Goal: Check status: Check status

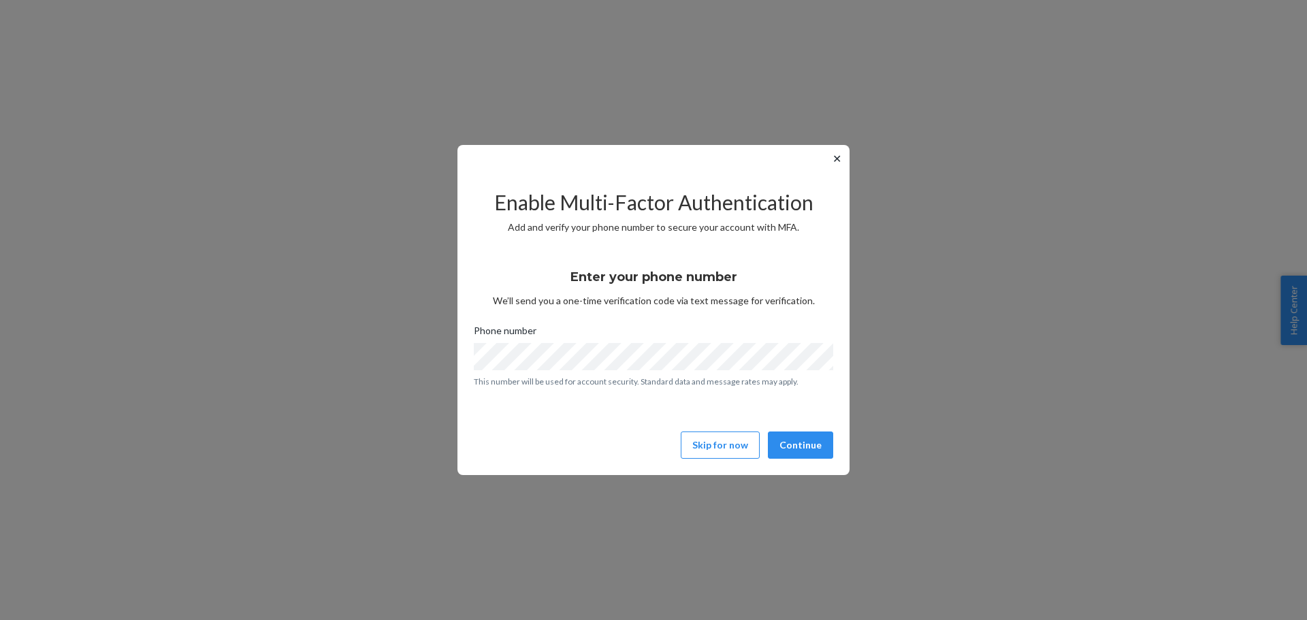
click at [579, 444] on div "Skip for now Continue" at bounding box center [654, 445] width 368 height 27
click at [797, 442] on button "Continue" at bounding box center [800, 445] width 65 height 27
click at [821, 441] on button "Continue" at bounding box center [800, 445] width 65 height 27
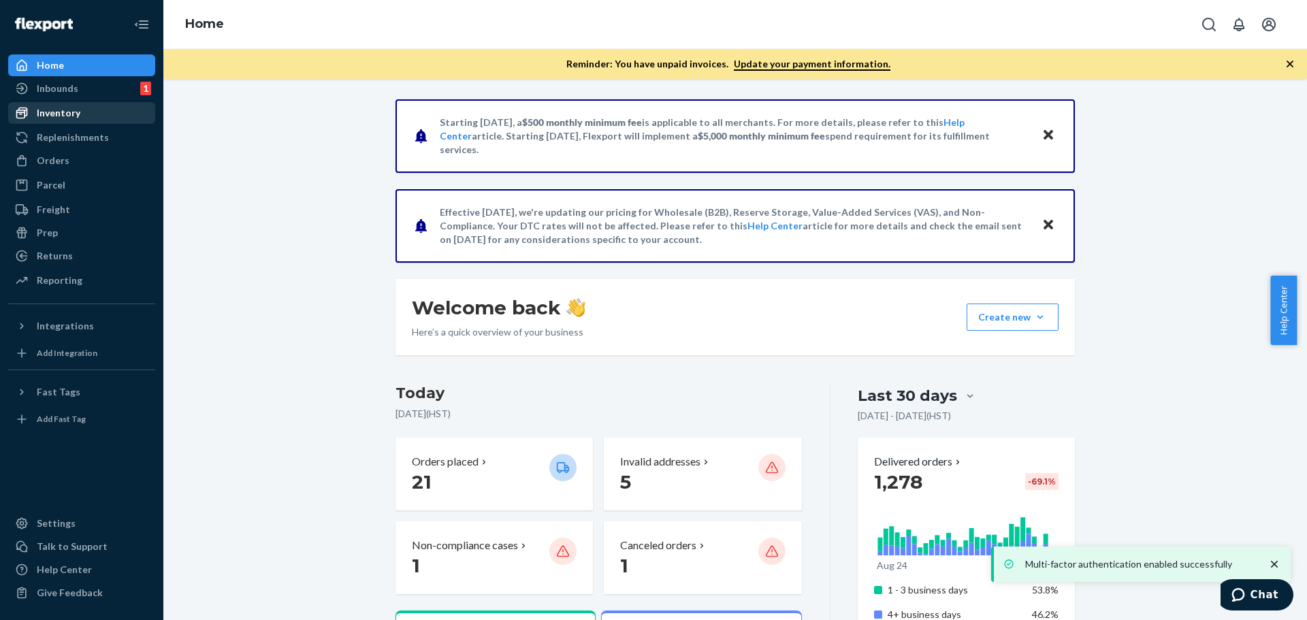
click at [71, 110] on div "Inventory" at bounding box center [59, 113] width 44 height 14
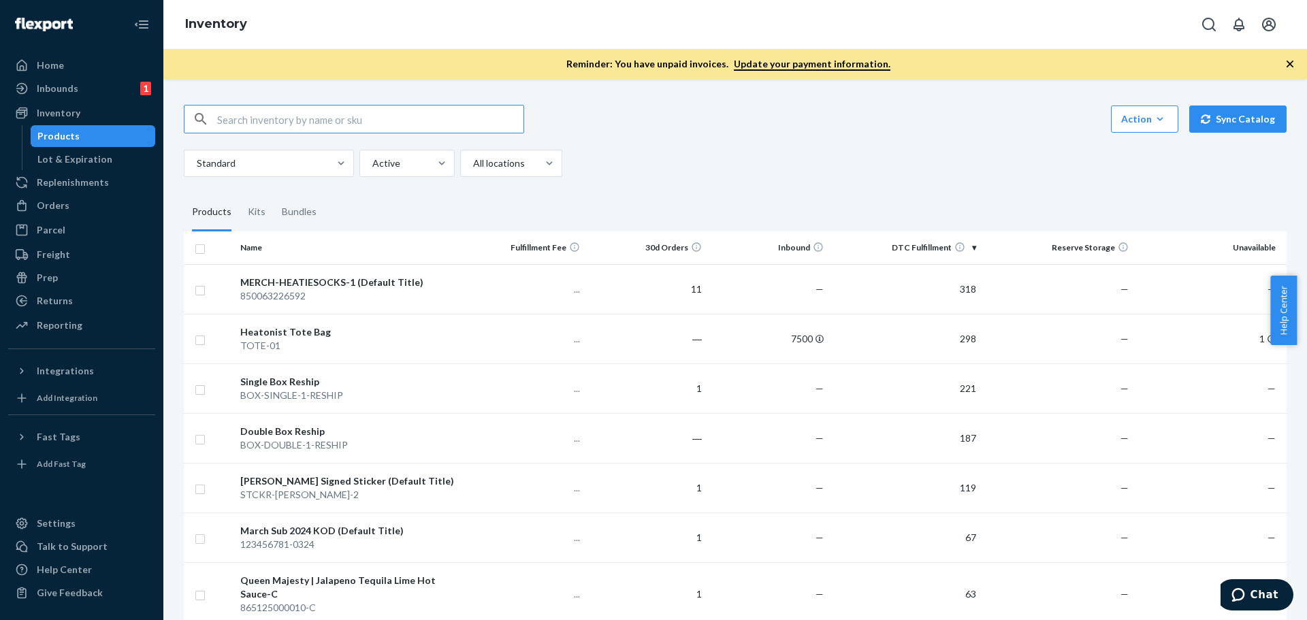
click at [289, 110] on input "text" at bounding box center [370, 119] width 306 height 27
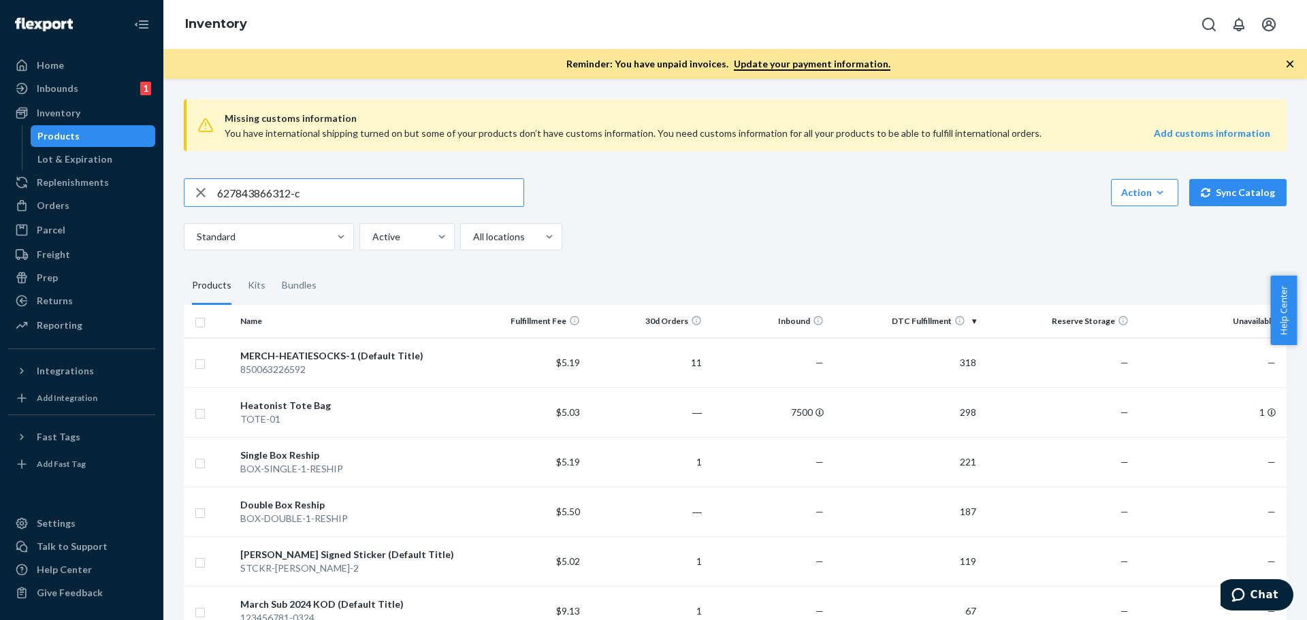
type input "627843866312-c"
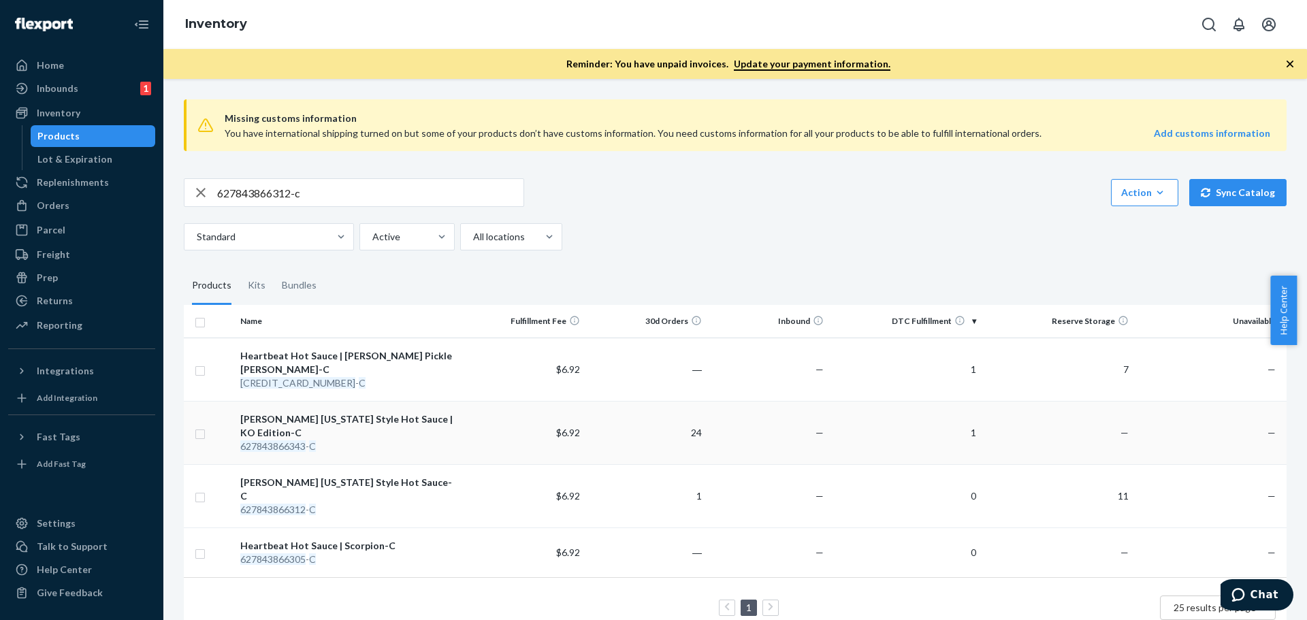
click at [368, 413] on div "[PERSON_NAME] [US_STATE] Style Hot Sauce | KO Edition-C" at bounding box center [349, 426] width 218 height 27
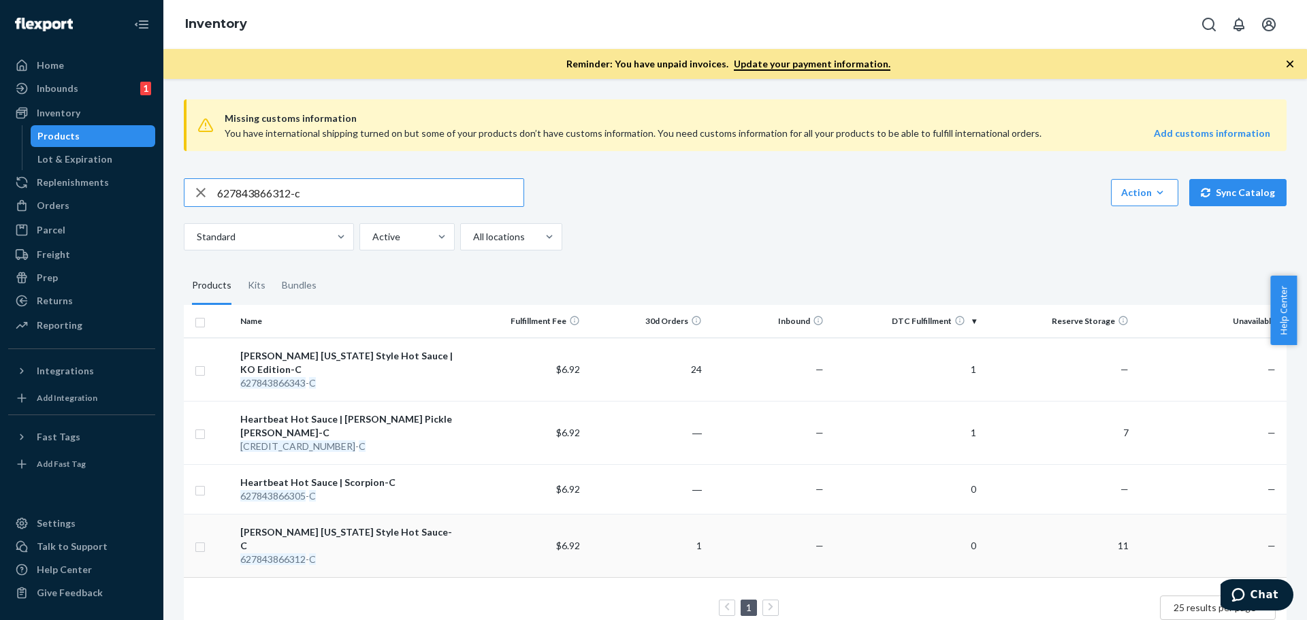
click at [324, 526] on div "[PERSON_NAME] [US_STATE] Style Hot Sauce-C" at bounding box center [349, 539] width 218 height 27
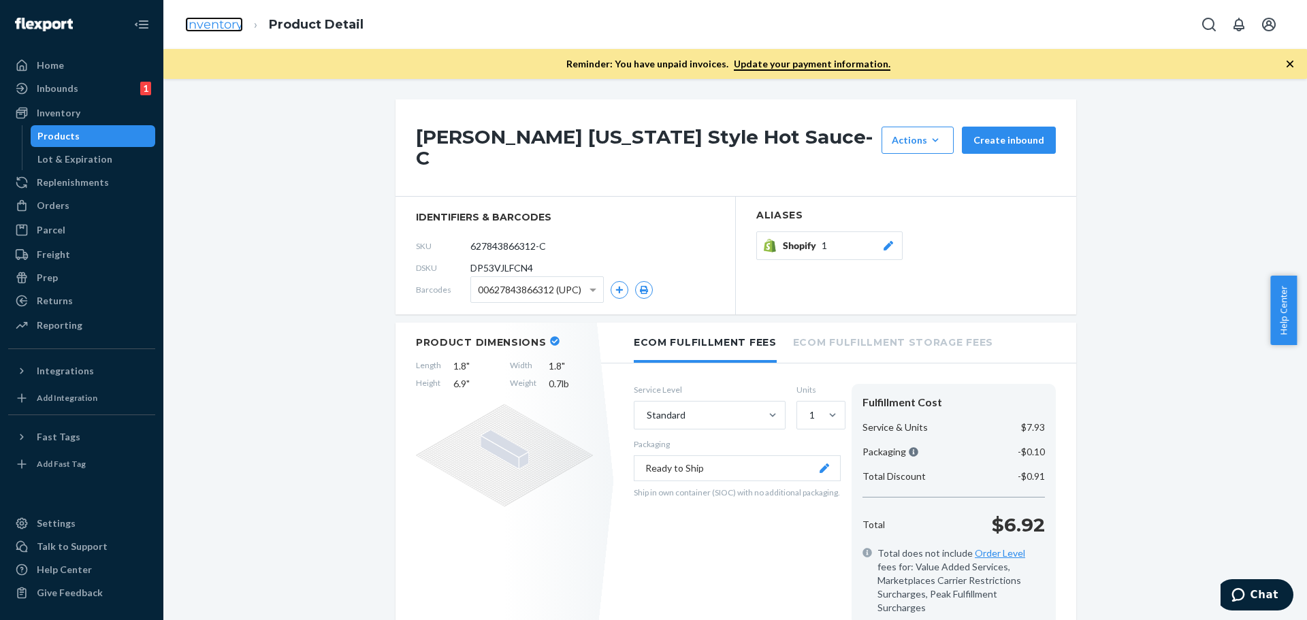
click at [240, 18] on link "Inventory" at bounding box center [214, 24] width 58 height 15
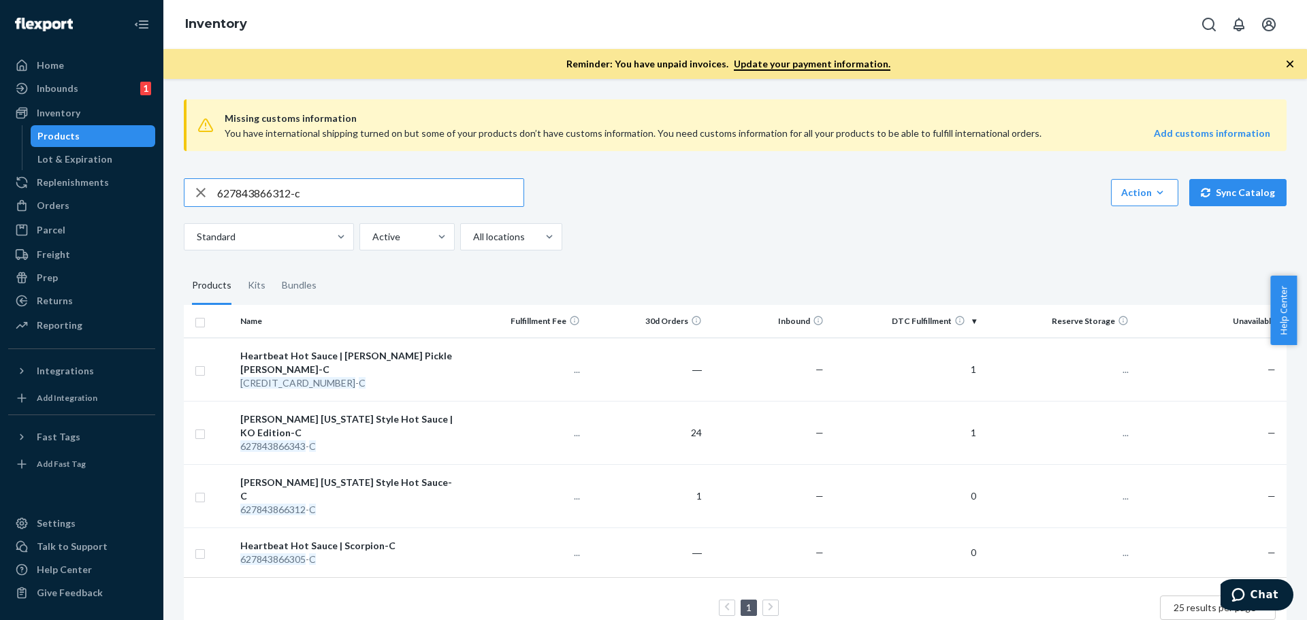
drag, startPoint x: 328, startPoint y: 185, endPoint x: 5, endPoint y: 193, distance: 322.9
click at [8, 193] on div "Home Inbounds 1 Shipping Plans Problems 1 Inventory Products Lot & Expiration R…" at bounding box center [653, 310] width 1307 height 620
type input "627843866312"
click at [254, 283] on div "Kits" at bounding box center [257, 286] width 18 height 38
click at [240, 267] on input "Kits" at bounding box center [240, 267] width 0 height 0
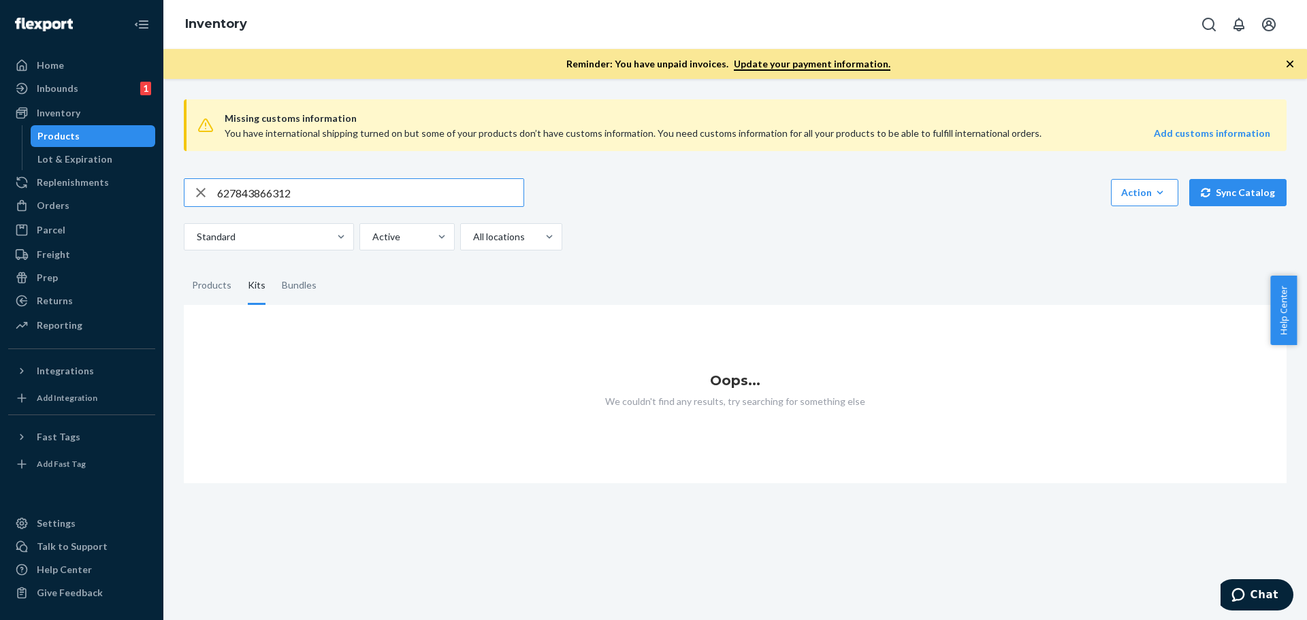
click at [310, 193] on input "627843866312" at bounding box center [370, 192] width 306 height 27
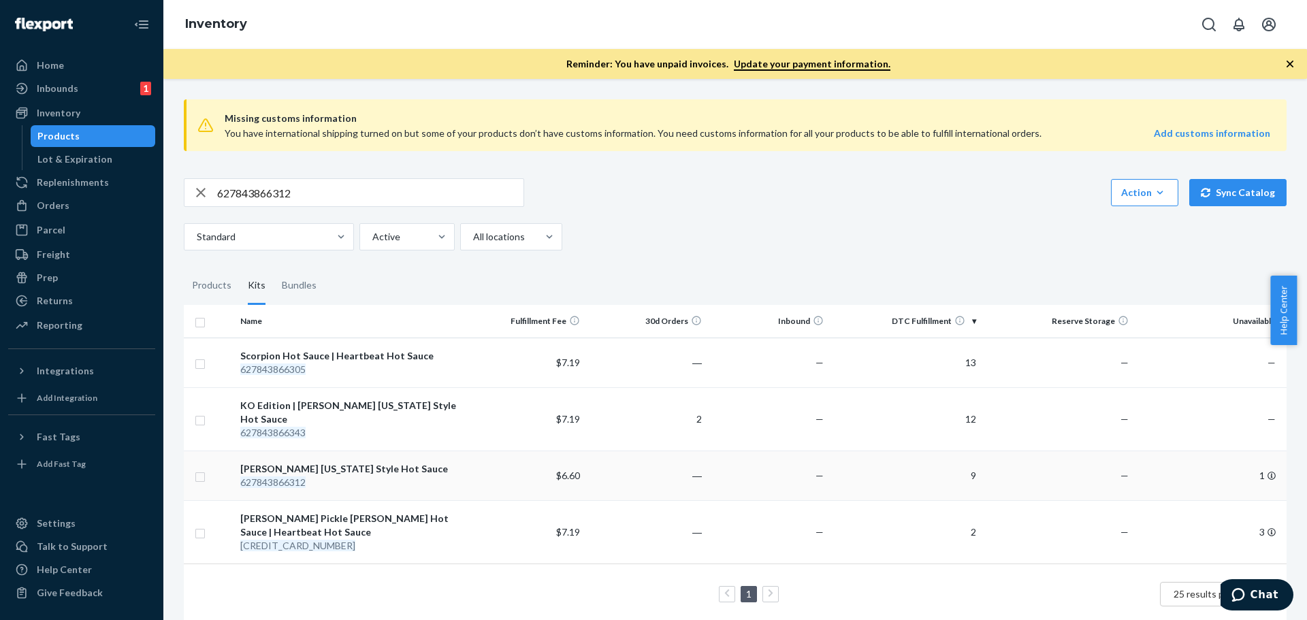
click at [398, 470] on div "[PERSON_NAME] [US_STATE] Style Hot Sauce" at bounding box center [349, 469] width 218 height 14
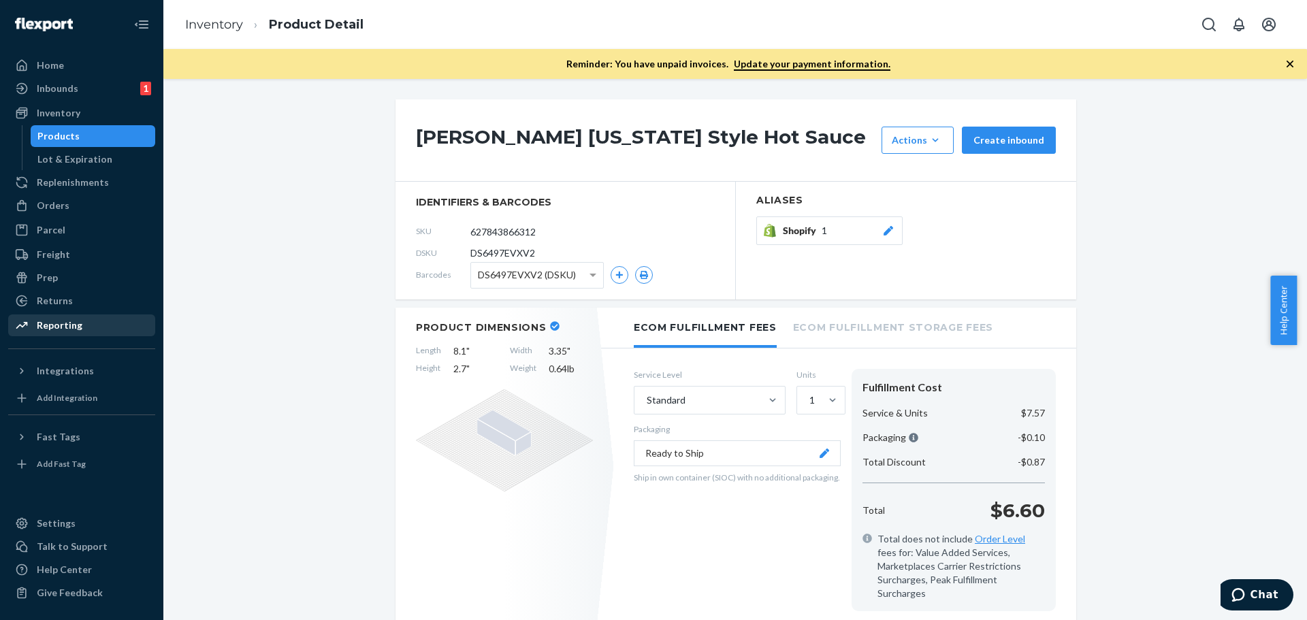
click at [86, 329] on div "Reporting" at bounding box center [82, 325] width 144 height 19
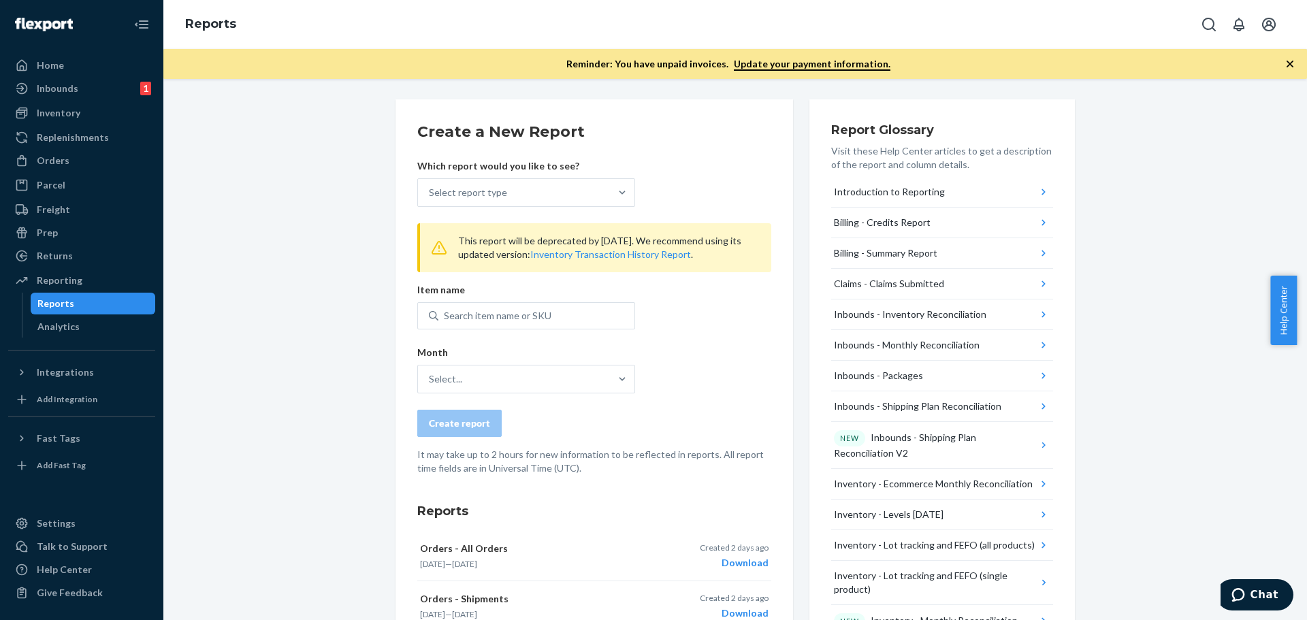
scroll to position [204, 0]
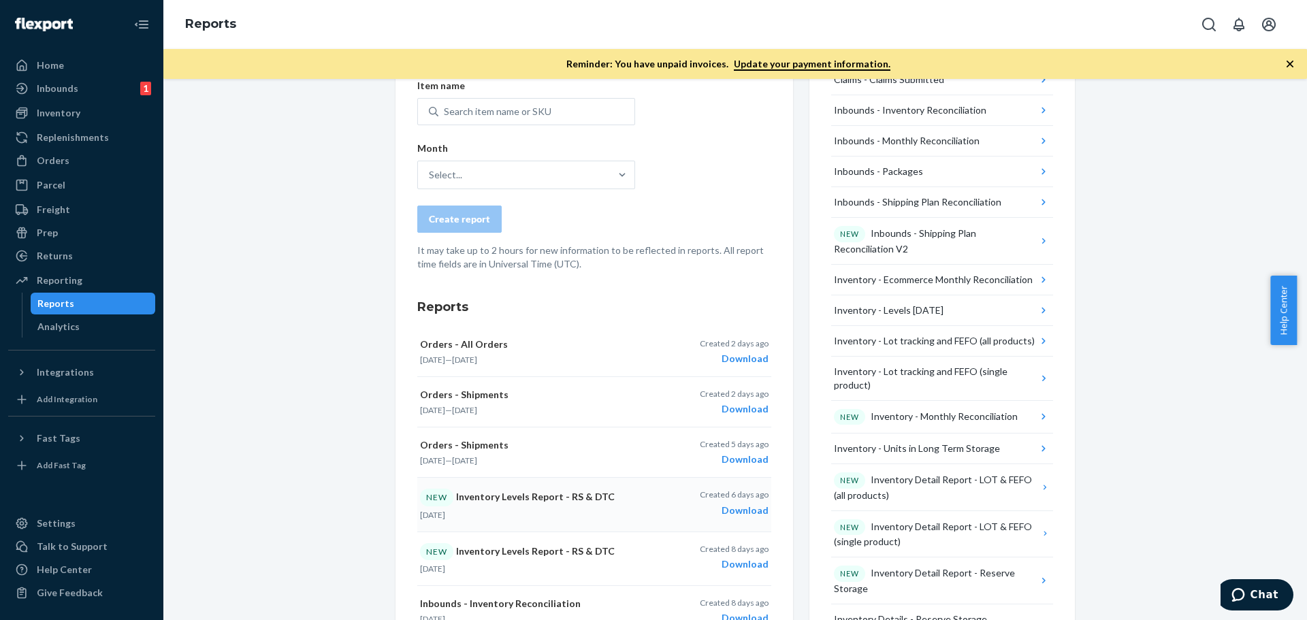
click at [739, 515] on div "Download" at bounding box center [734, 511] width 69 height 14
